Goal: Information Seeking & Learning: Learn about a topic

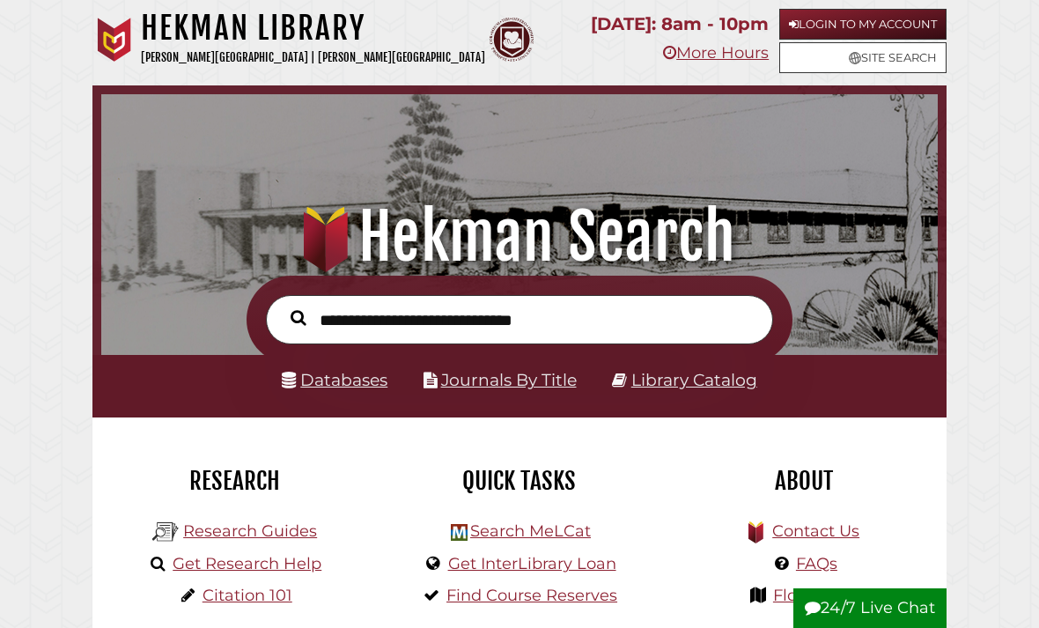
scroll to position [277, 828]
click at [324, 387] on link "Databases" at bounding box center [335, 380] width 106 height 20
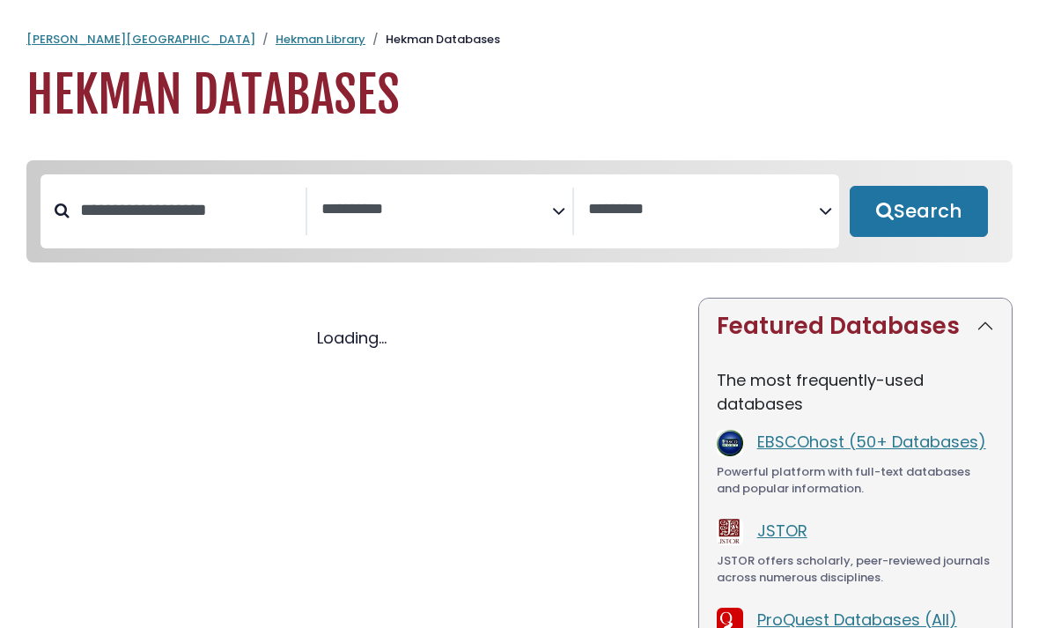
select select "Database Subject Filter"
select select "Database Vendors Filter"
select select "Database Subject Filter"
select select "Database Vendors Filter"
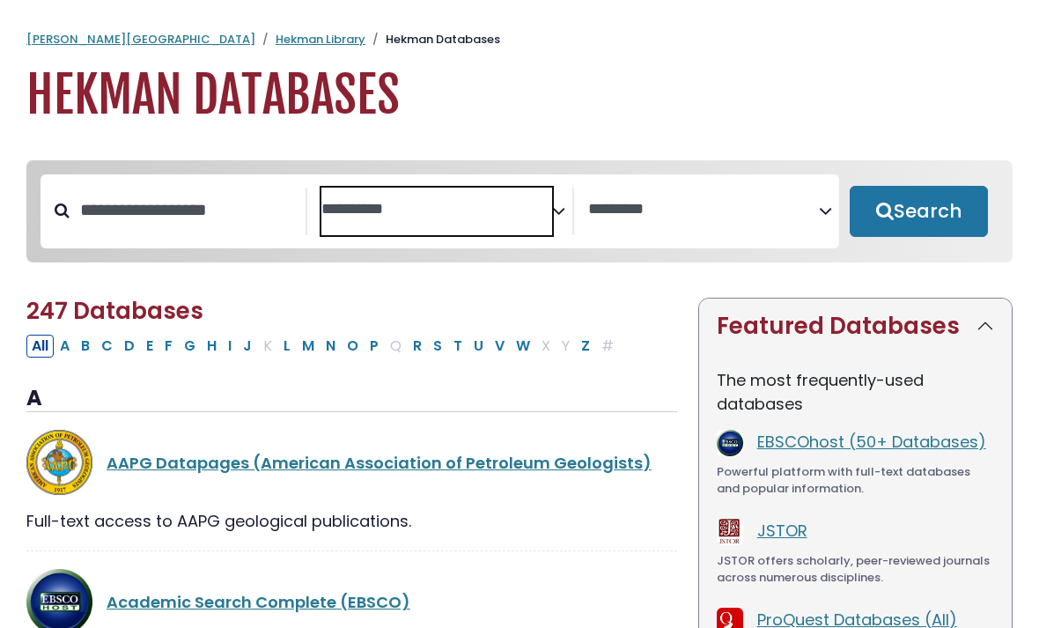
click at [426, 218] on textarea "Search" at bounding box center [436, 210] width 231 height 18
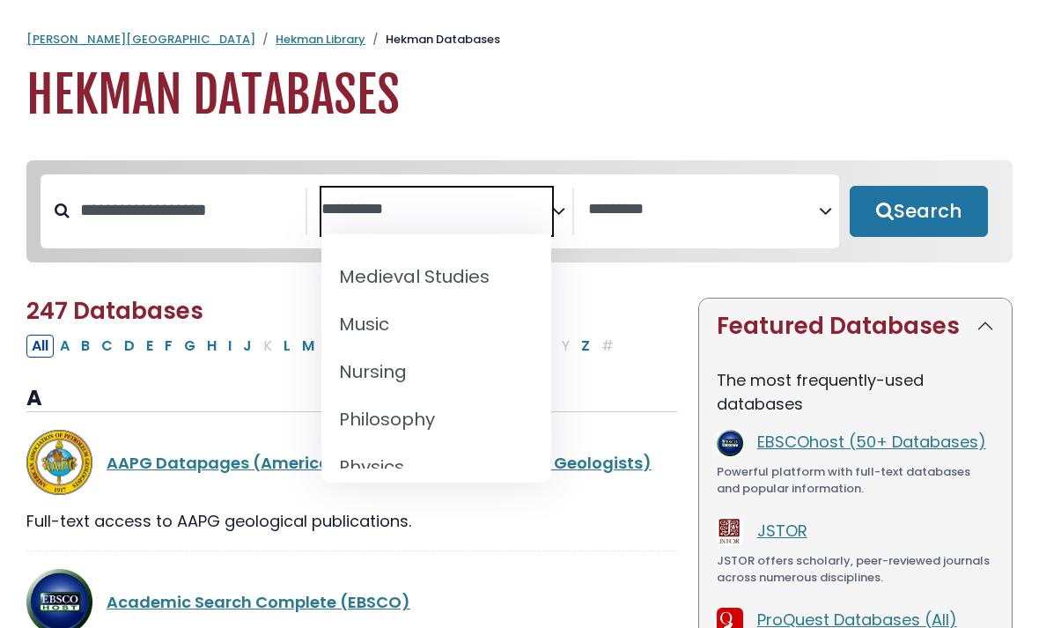
scroll to position [1432, 0]
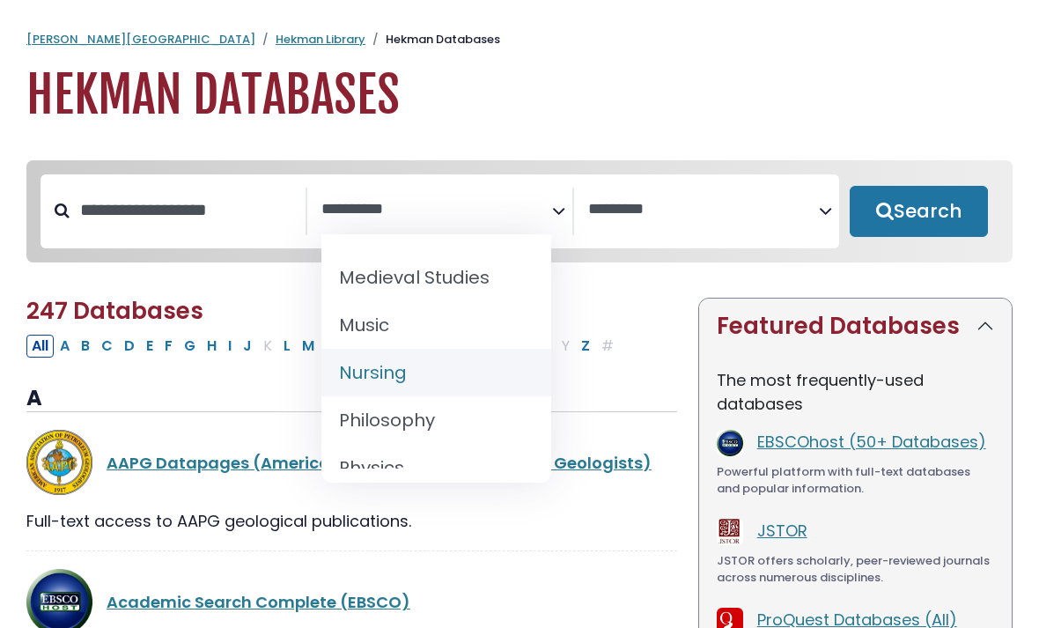
select select "*****"
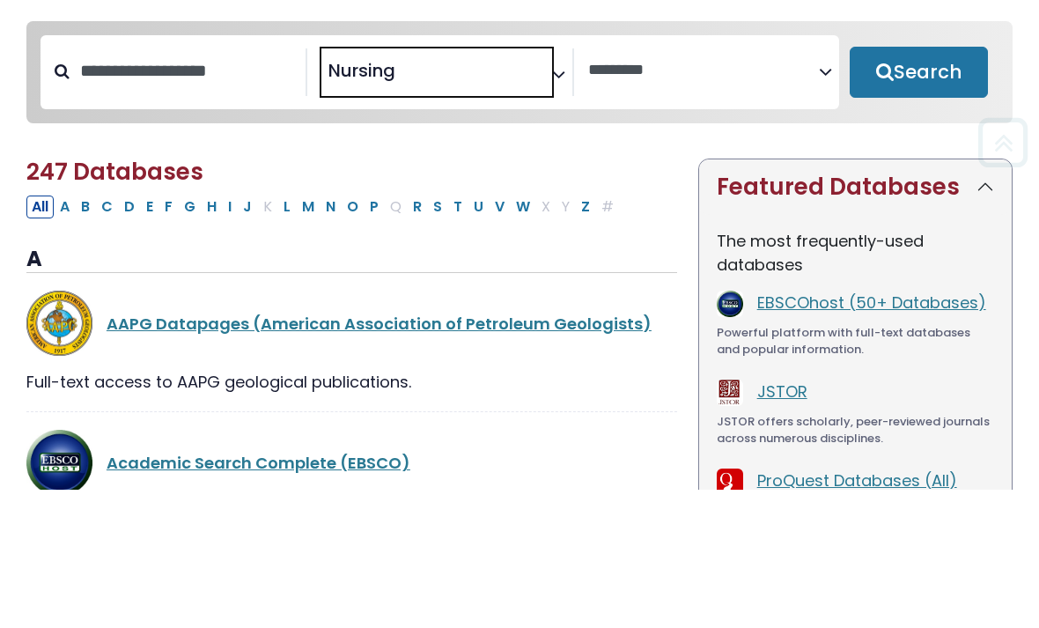
scroll to position [0, 0]
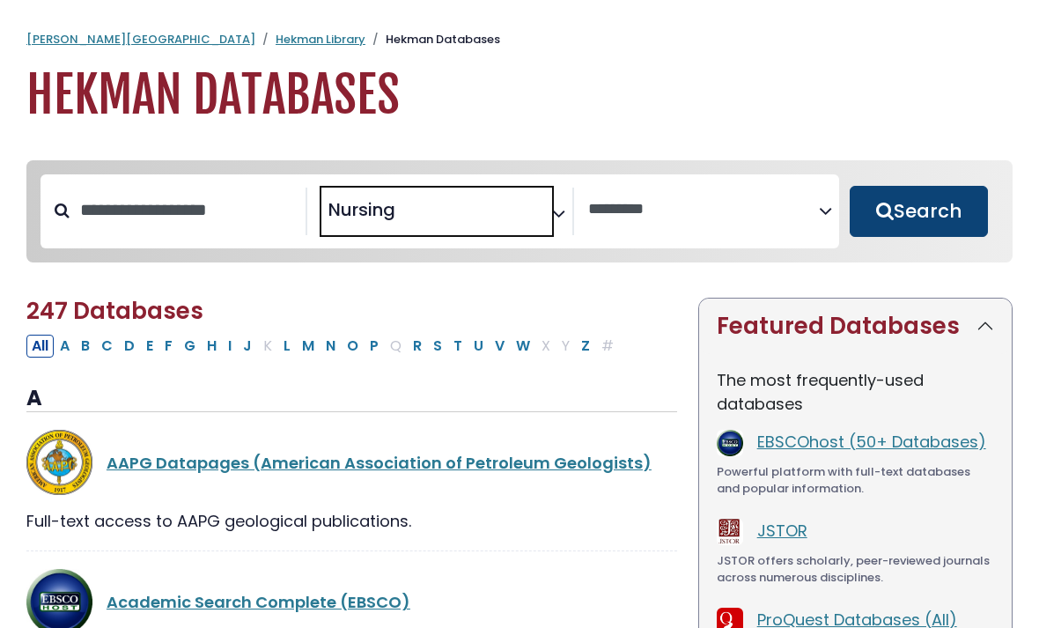
click at [929, 227] on button "Search" at bounding box center [919, 211] width 138 height 51
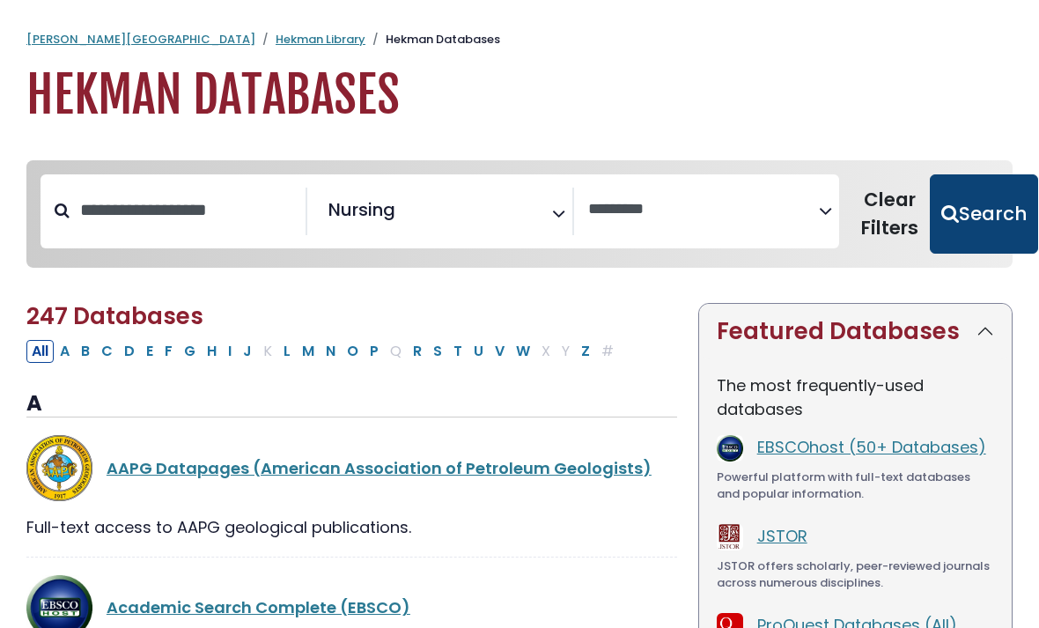
select select "Database Vendors Filter"
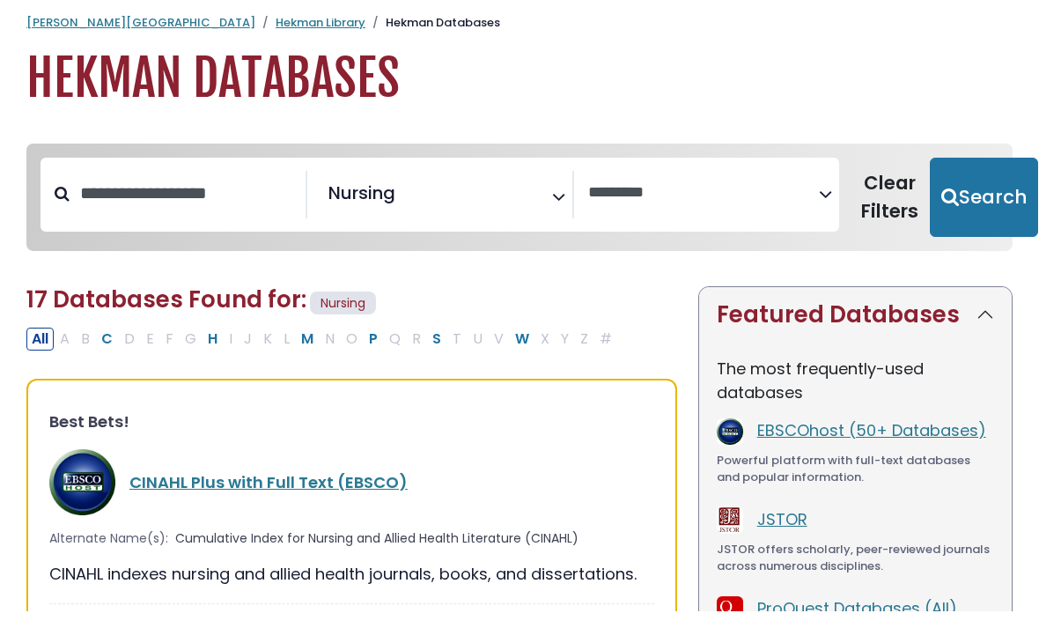
scroll to position [62, 0]
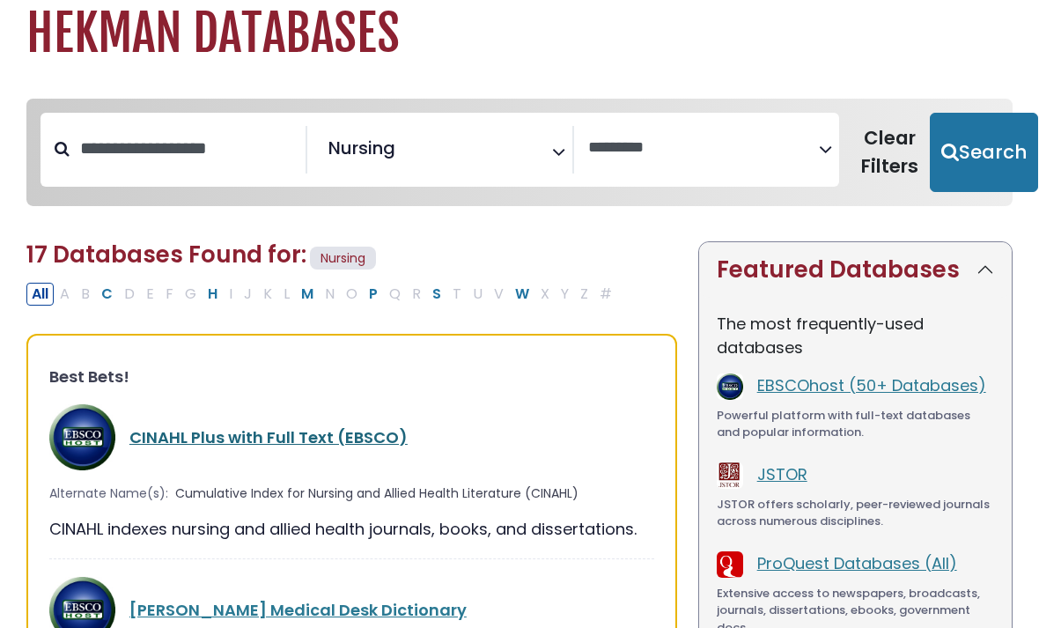
click at [277, 433] on link "CINAHL Plus with Full Text (EBSCO)" at bounding box center [268, 437] width 278 height 22
